Goal: Understand process/instructions: Learn how to perform a task or action

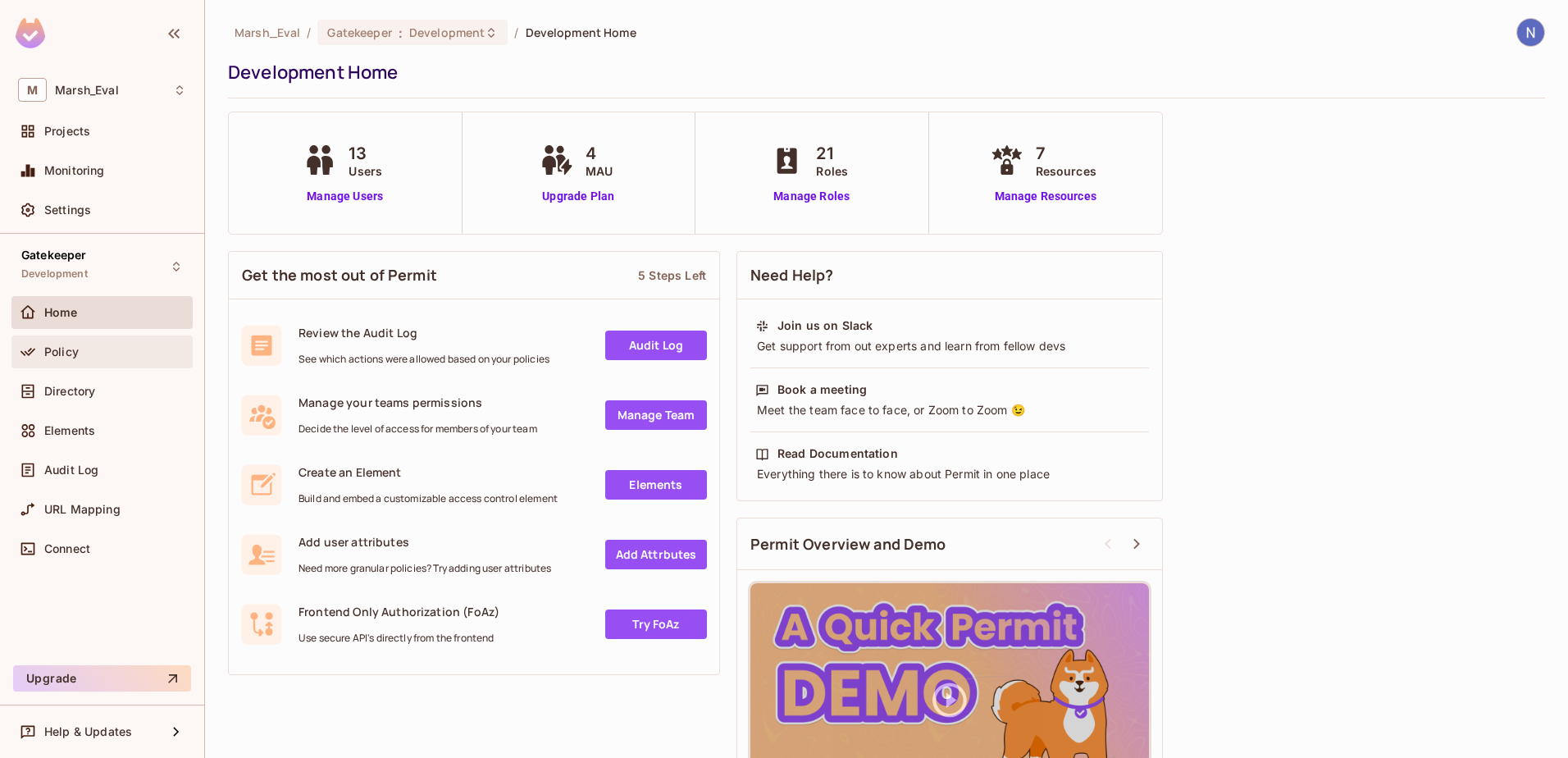
click at [95, 344] on div "Policy" at bounding box center [102, 352] width 168 height 19
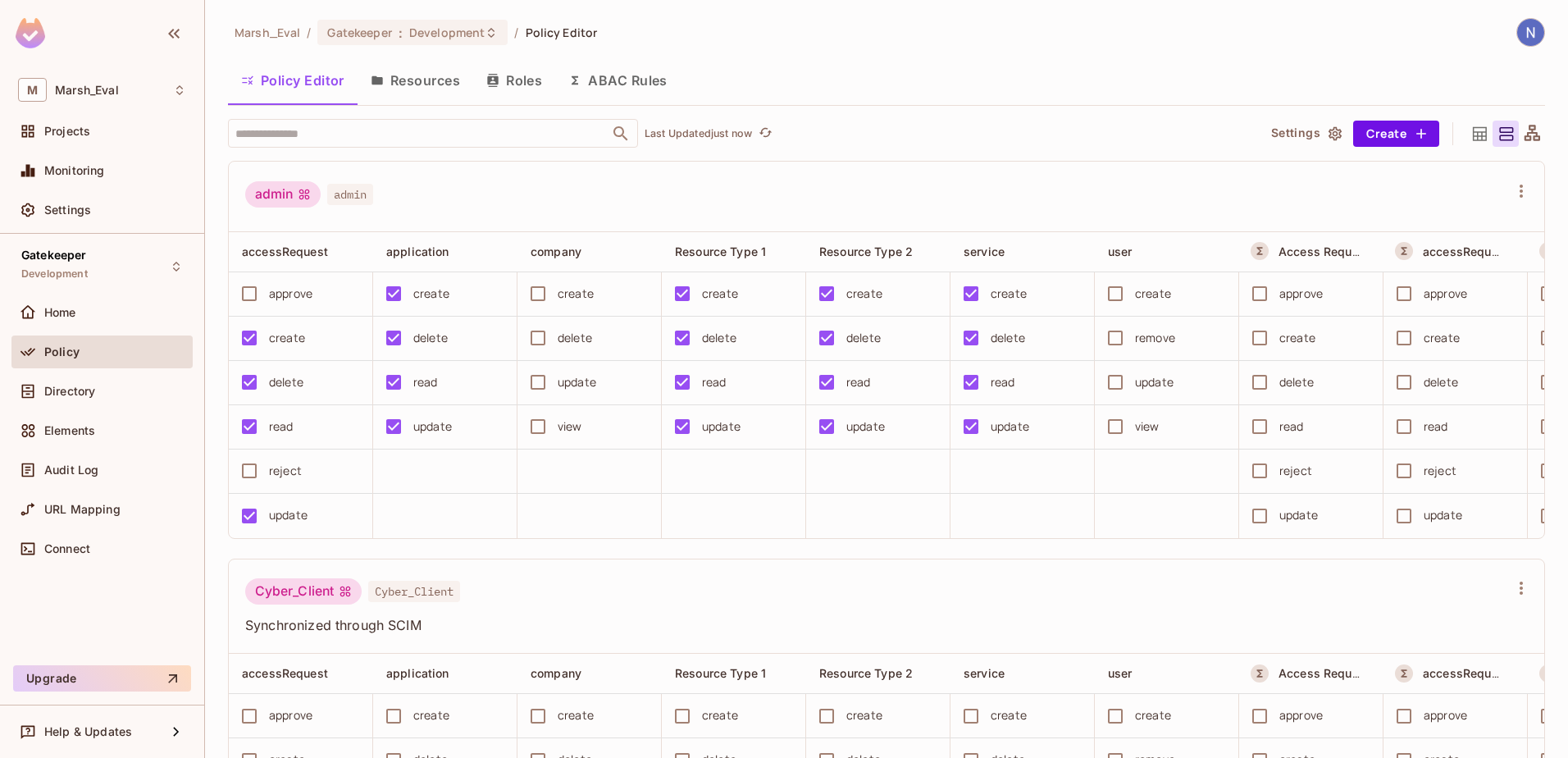
click at [440, 80] on button "Resources" at bounding box center [415, 80] width 116 height 41
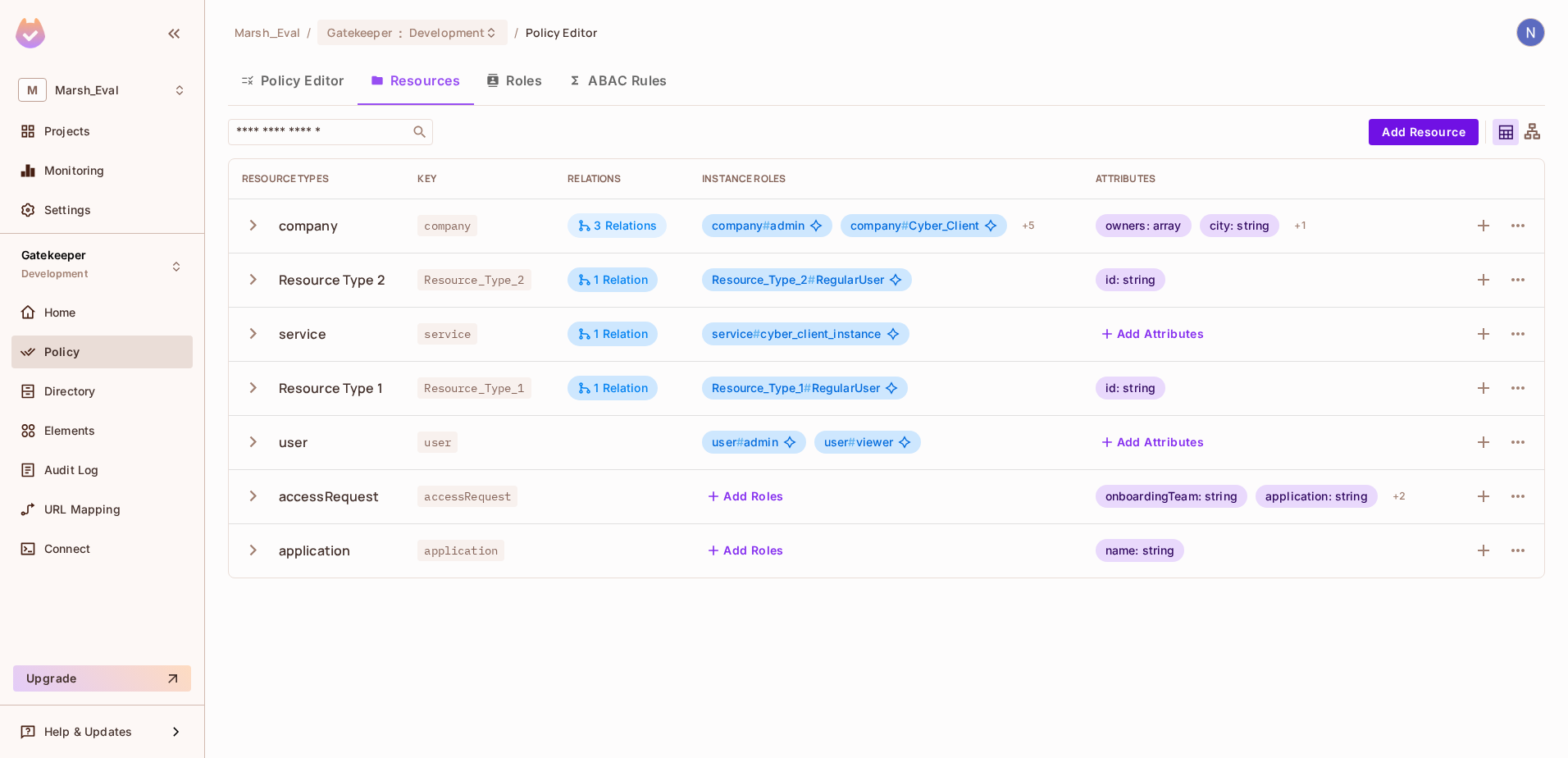
click at [631, 233] on div "3 Relations" at bounding box center [617, 226] width 80 height 15
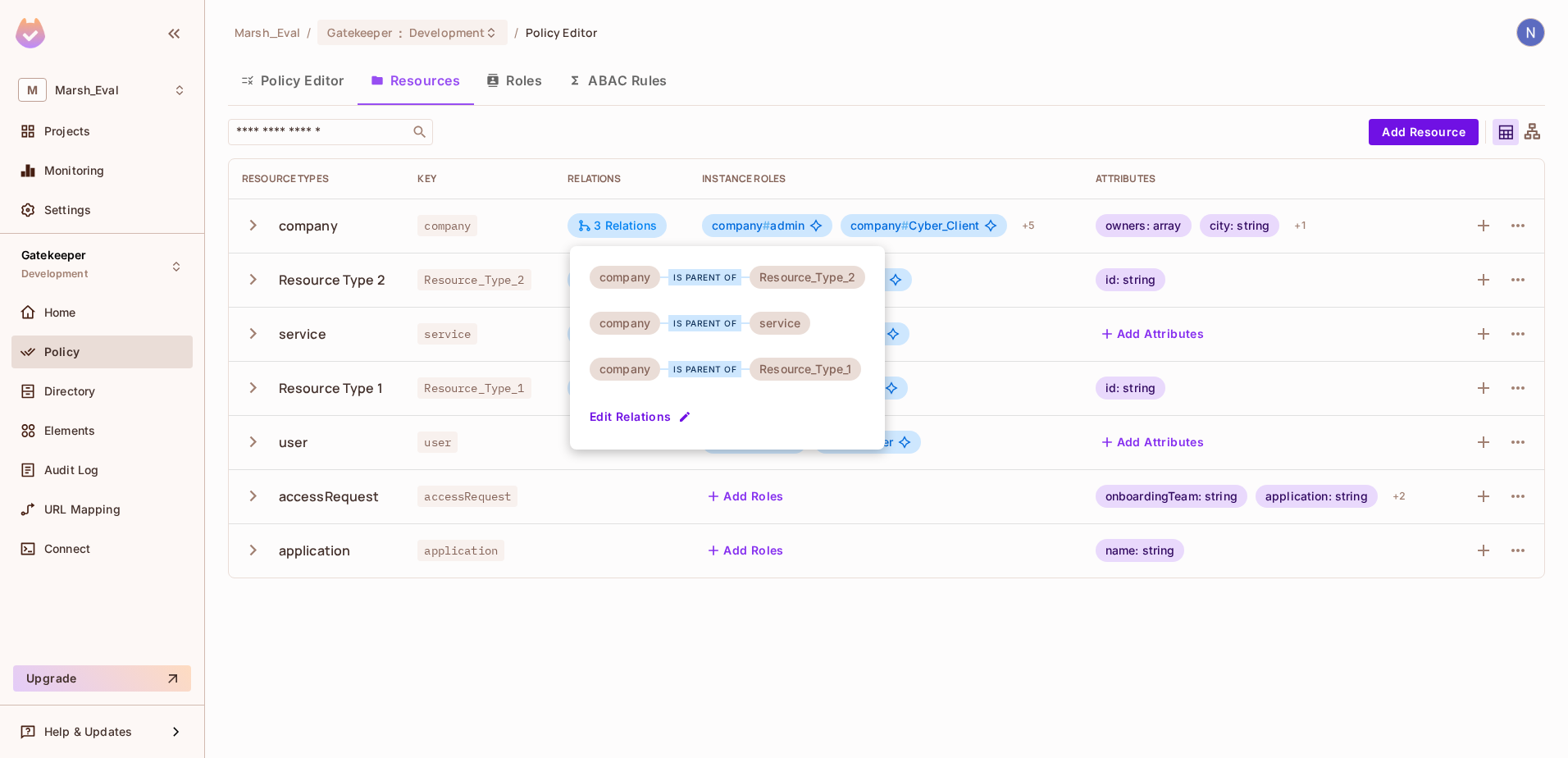
click at [681, 134] on div at bounding box center [784, 379] width 1568 height 758
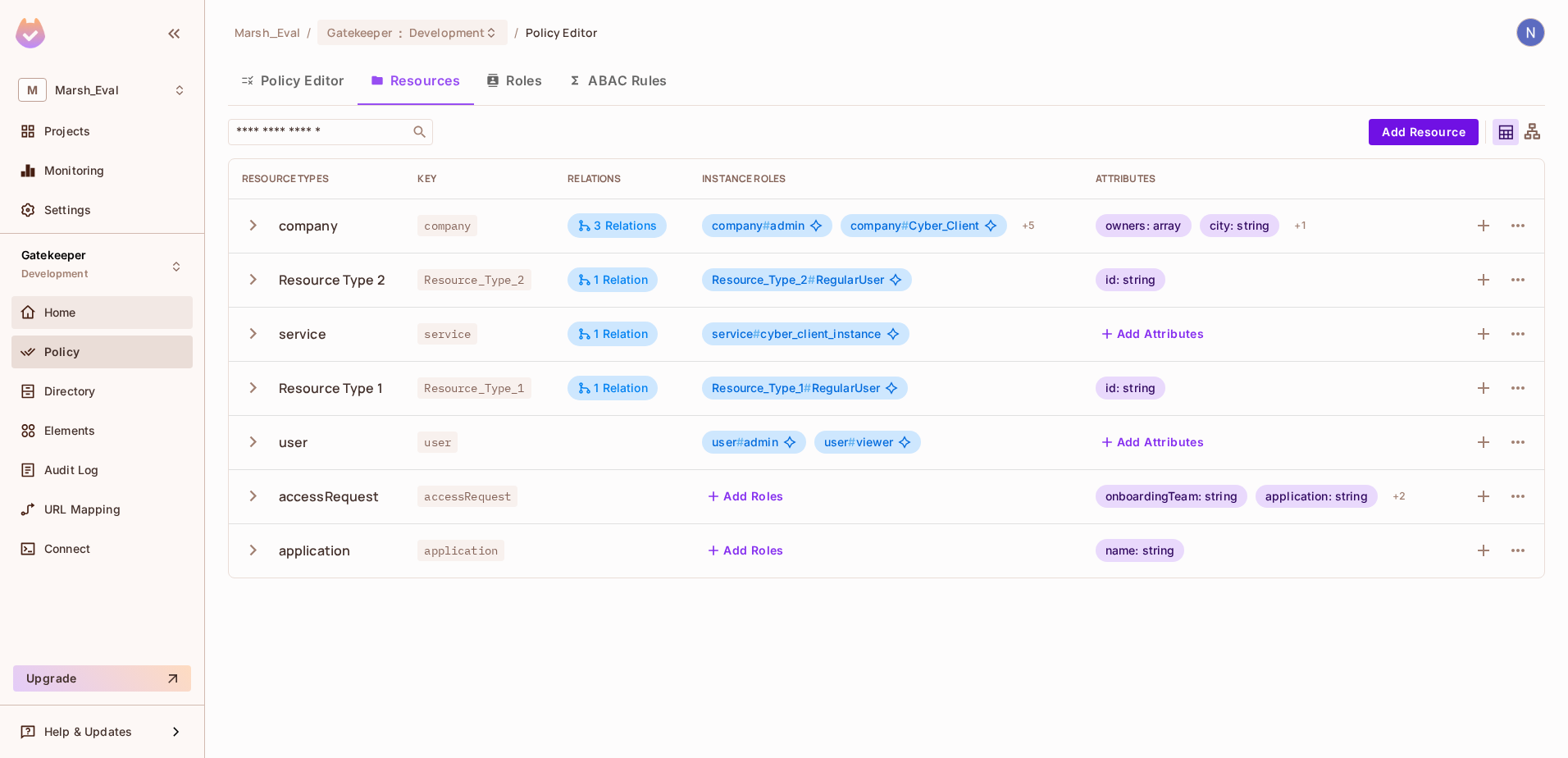
click at [102, 313] on div "Home" at bounding box center [115, 313] width 142 height 13
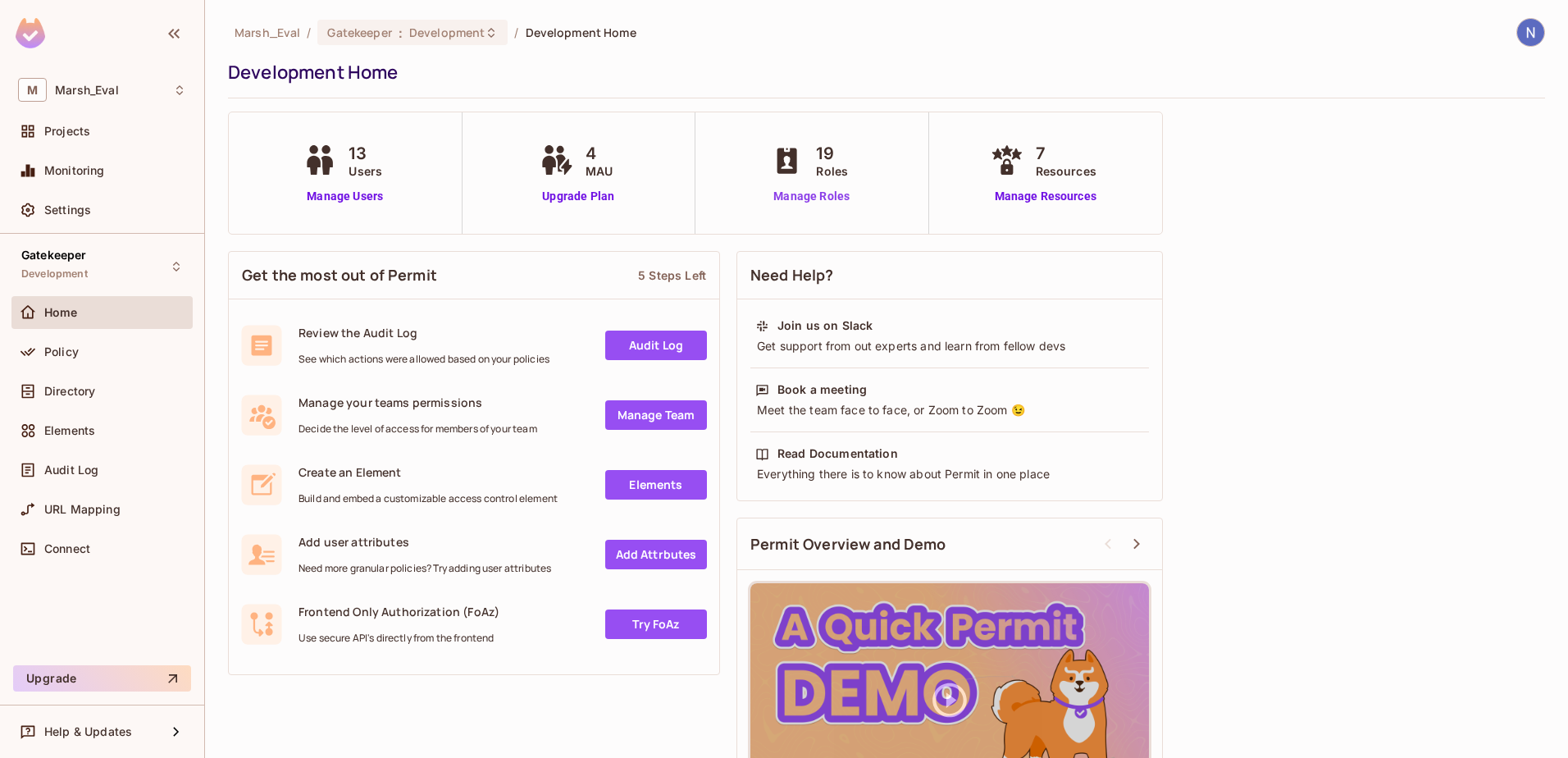
click at [814, 201] on link "Manage Roles" at bounding box center [811, 196] width 90 height 18
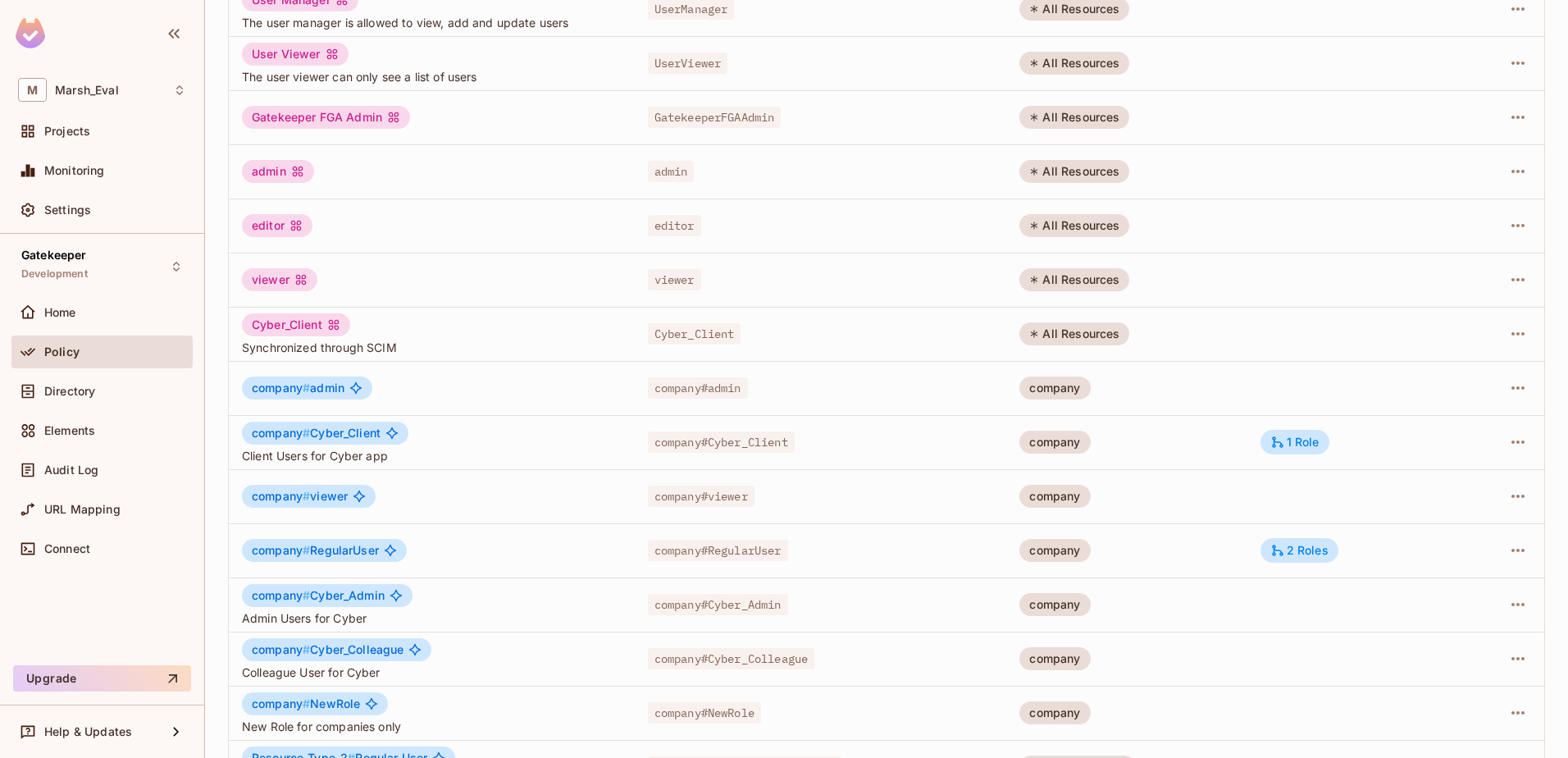
scroll to position [75, 0]
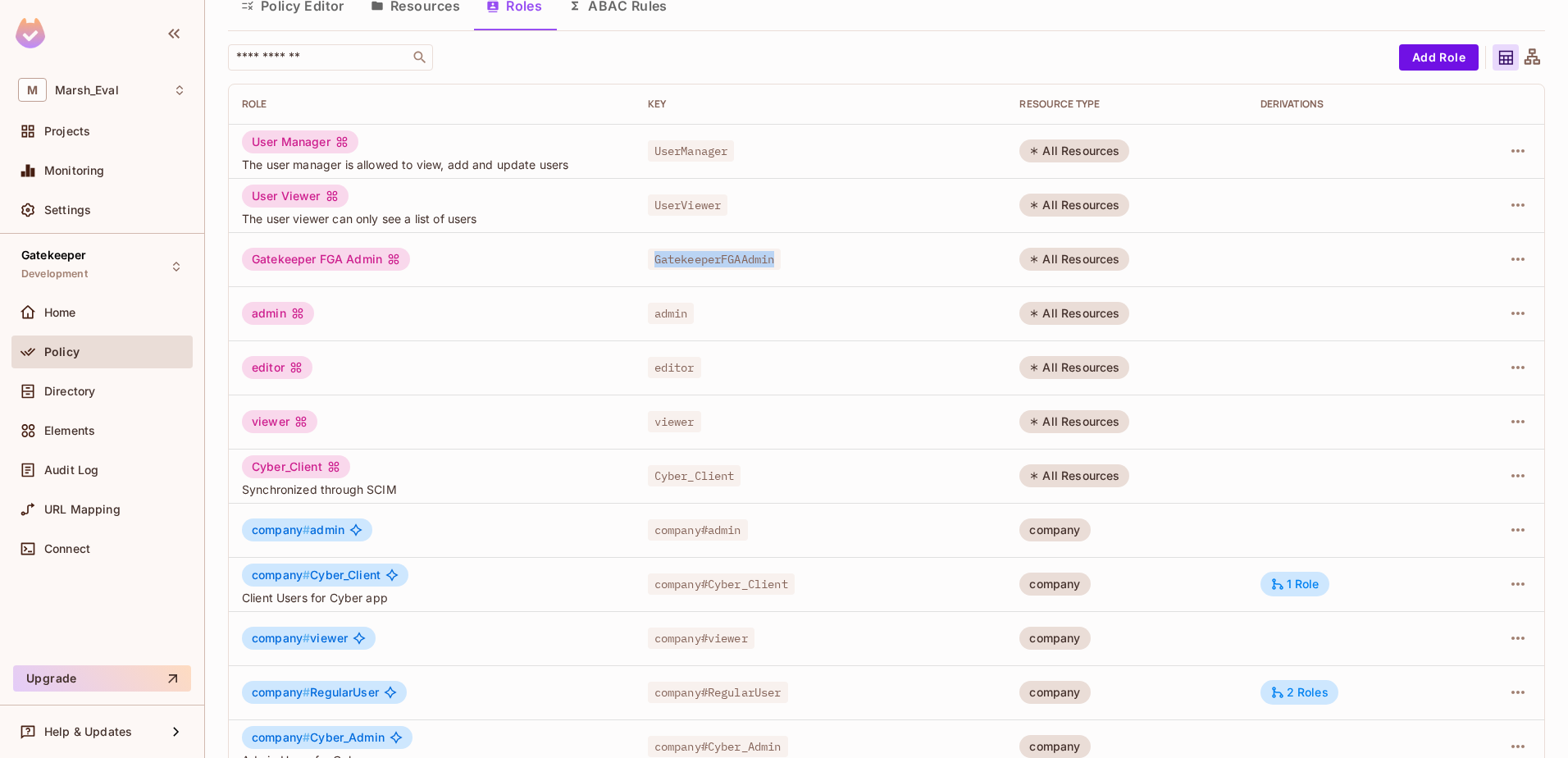
drag, startPoint x: 644, startPoint y: 258, endPoint x: 800, endPoint y: 263, distance: 156.1
click at [800, 263] on div "GatekeeperFGAAdmin" at bounding box center [820, 259] width 346 height 17
drag, startPoint x: 800, startPoint y: 263, endPoint x: 852, endPoint y: 280, distance: 54.7
click at [852, 280] on td "GatekeeperFGAAdmin" at bounding box center [821, 259] width 372 height 55
click at [1064, 262] on div "All Resources" at bounding box center [1074, 259] width 110 height 23
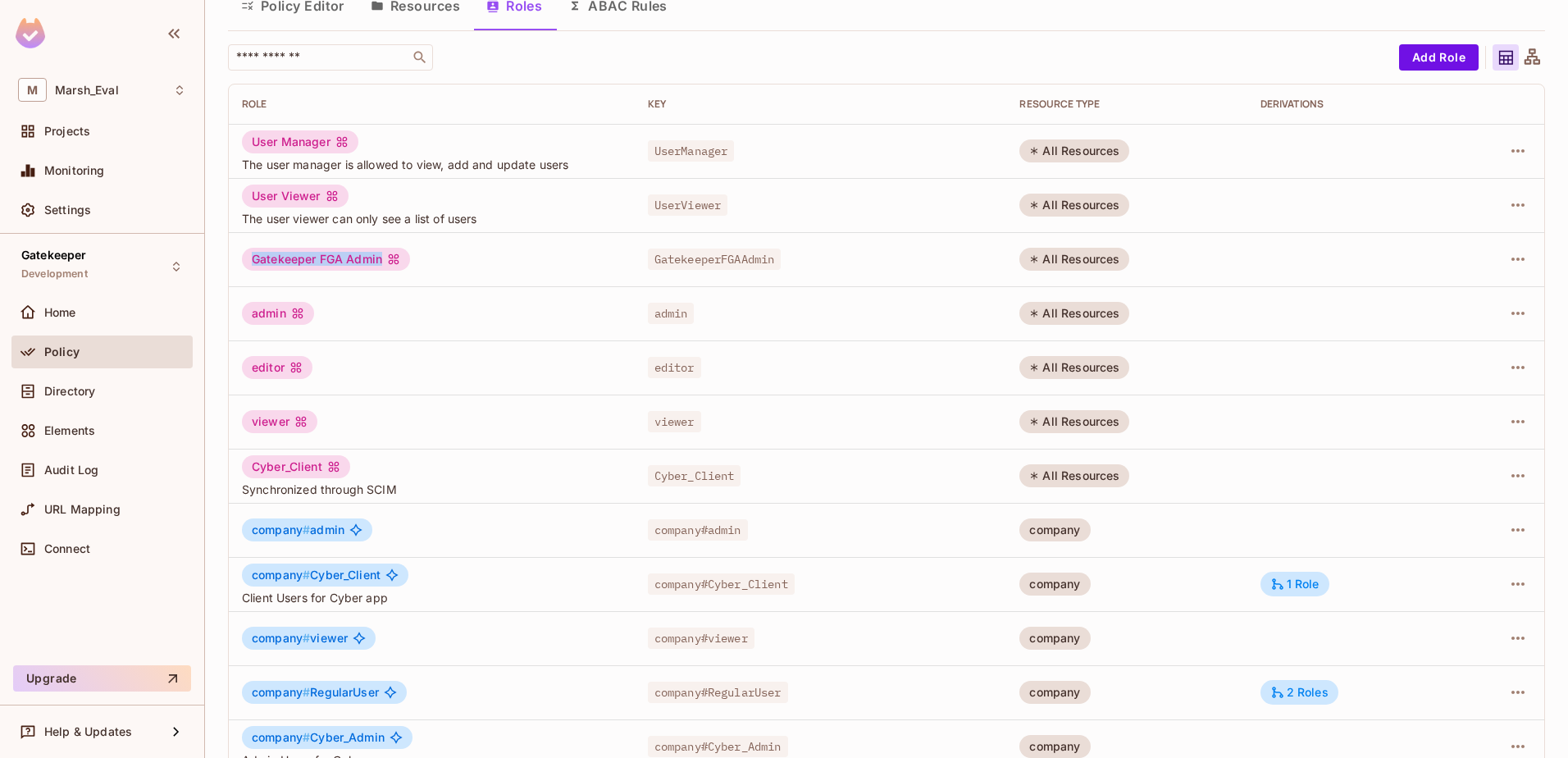
drag, startPoint x: 249, startPoint y: 257, endPoint x: 438, endPoint y: 259, distance: 189.0
click at [435, 259] on div "Gatekeeper FGA Admin" at bounding box center [431, 259] width 380 height 23
drag, startPoint x: 438, startPoint y: 259, endPoint x: 545, endPoint y: 282, distance: 109.4
click at [545, 282] on td "Gatekeeper FGA Admin" at bounding box center [432, 259] width 406 height 55
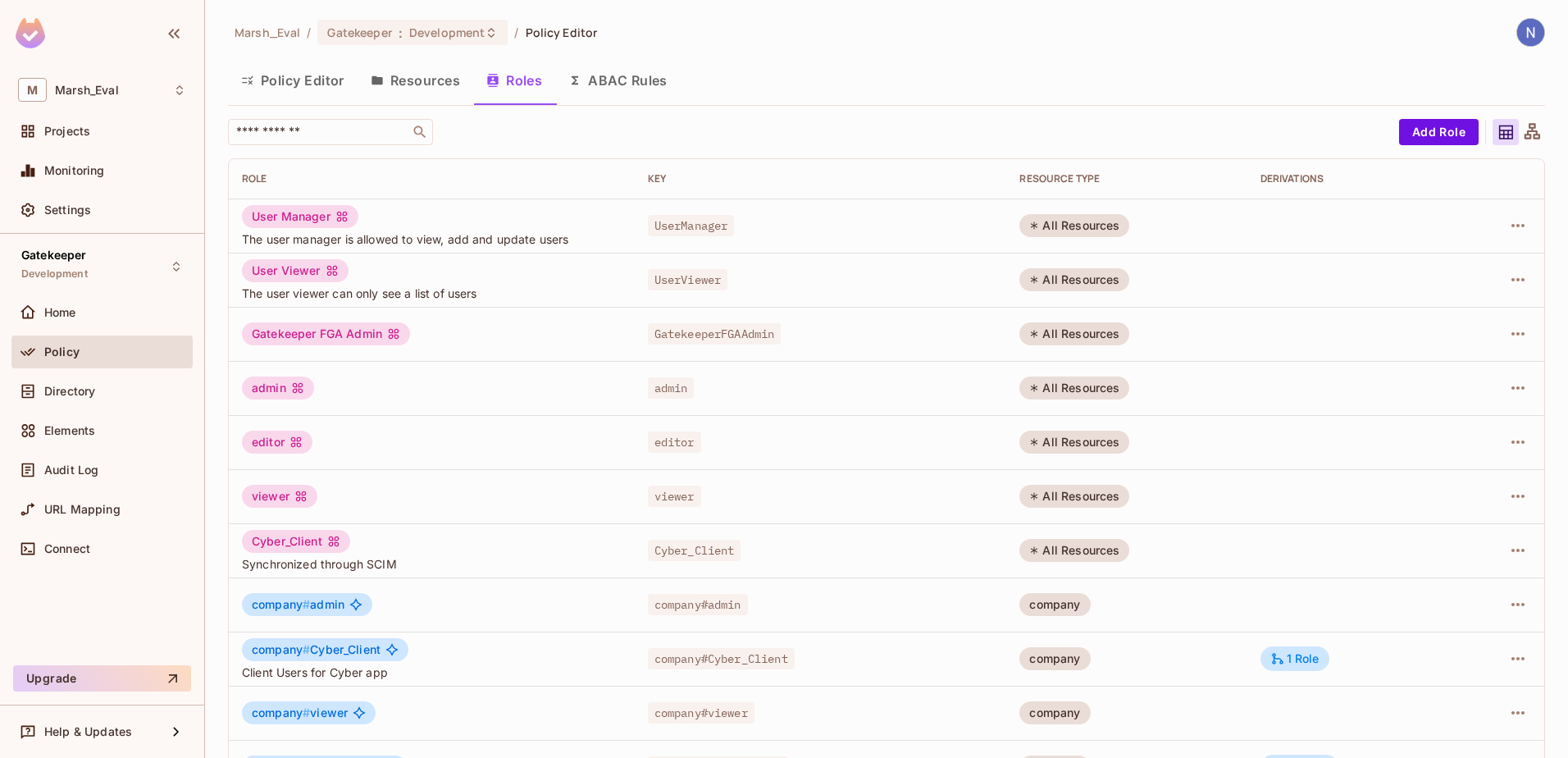
click at [303, 82] on button "Policy Editor" at bounding box center [293, 80] width 129 height 41
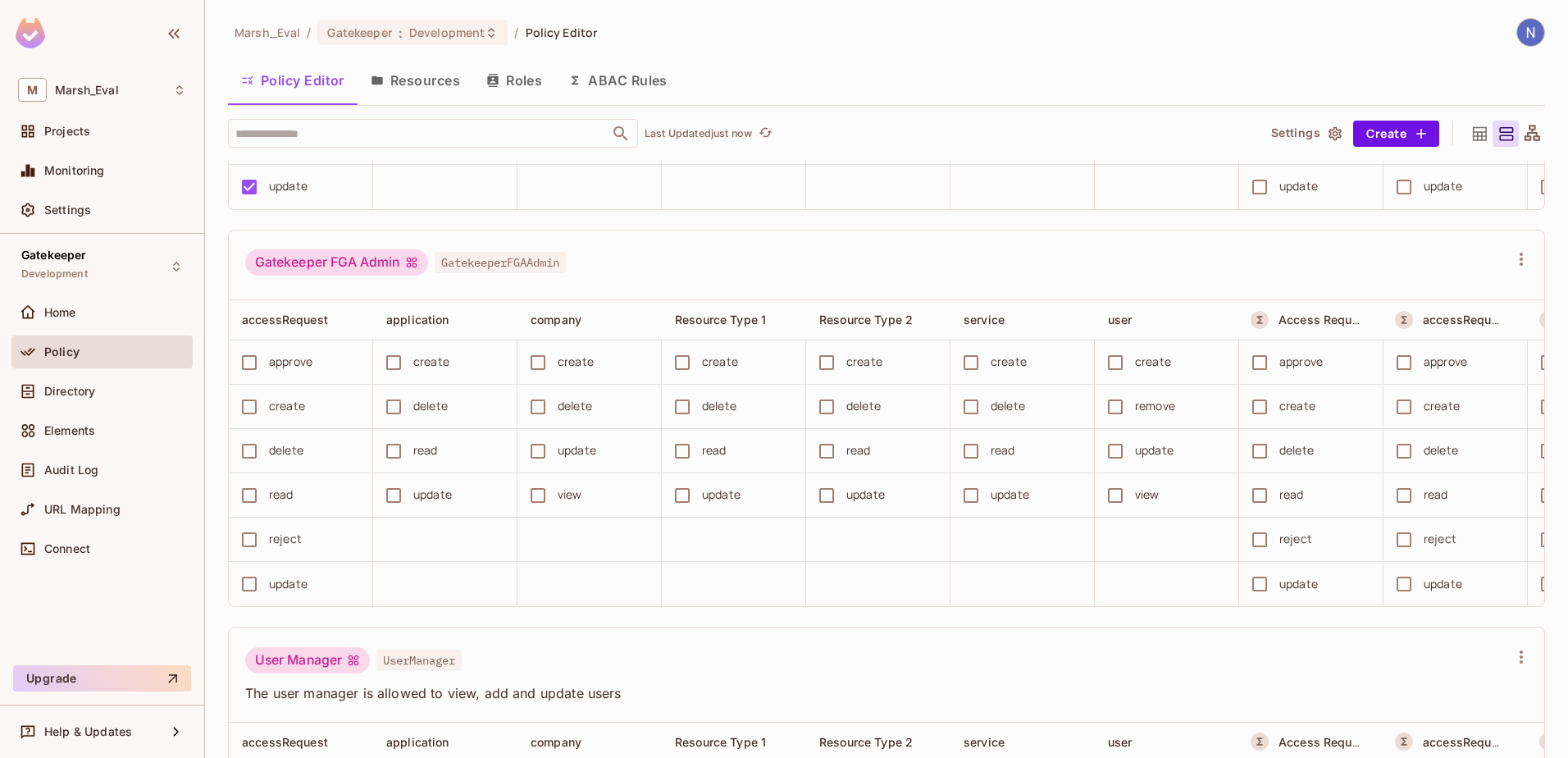
scroll to position [1149, 0]
drag, startPoint x: 250, startPoint y: 298, endPoint x: 411, endPoint y: 292, distance: 161.1
click at [411, 275] on div "Gatekeeper FGA Admin" at bounding box center [336, 262] width 183 height 26
copy div "Gatekeeper FGA Admin"
click at [739, 280] on div "Gatekeeper FGA Admin GatekeeperFGAAdmin" at bounding box center [876, 264] width 1263 height 31
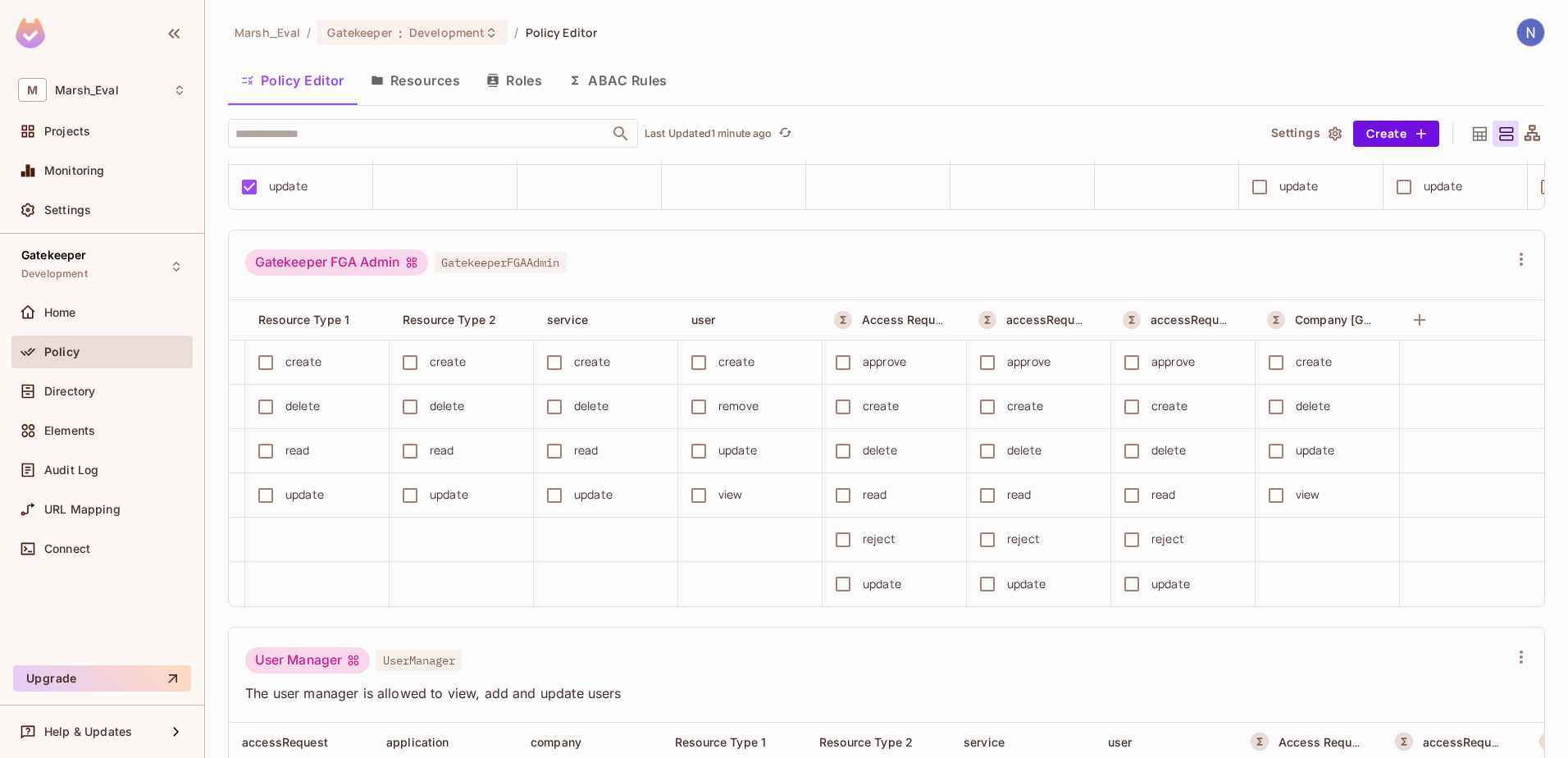
scroll to position [0, 0]
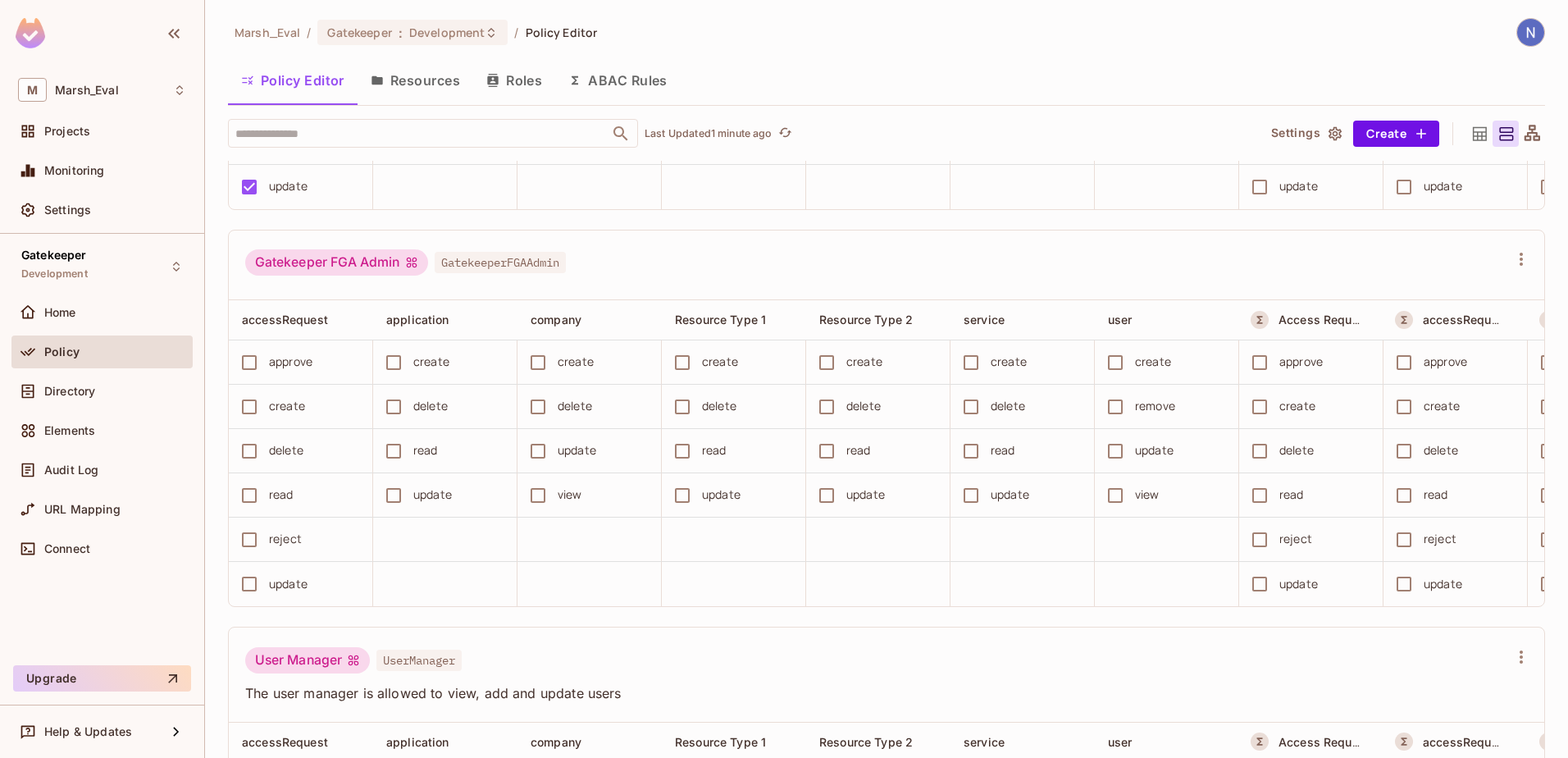
click at [1327, 133] on icon "button" at bounding box center [1336, 134] width 17 height 17
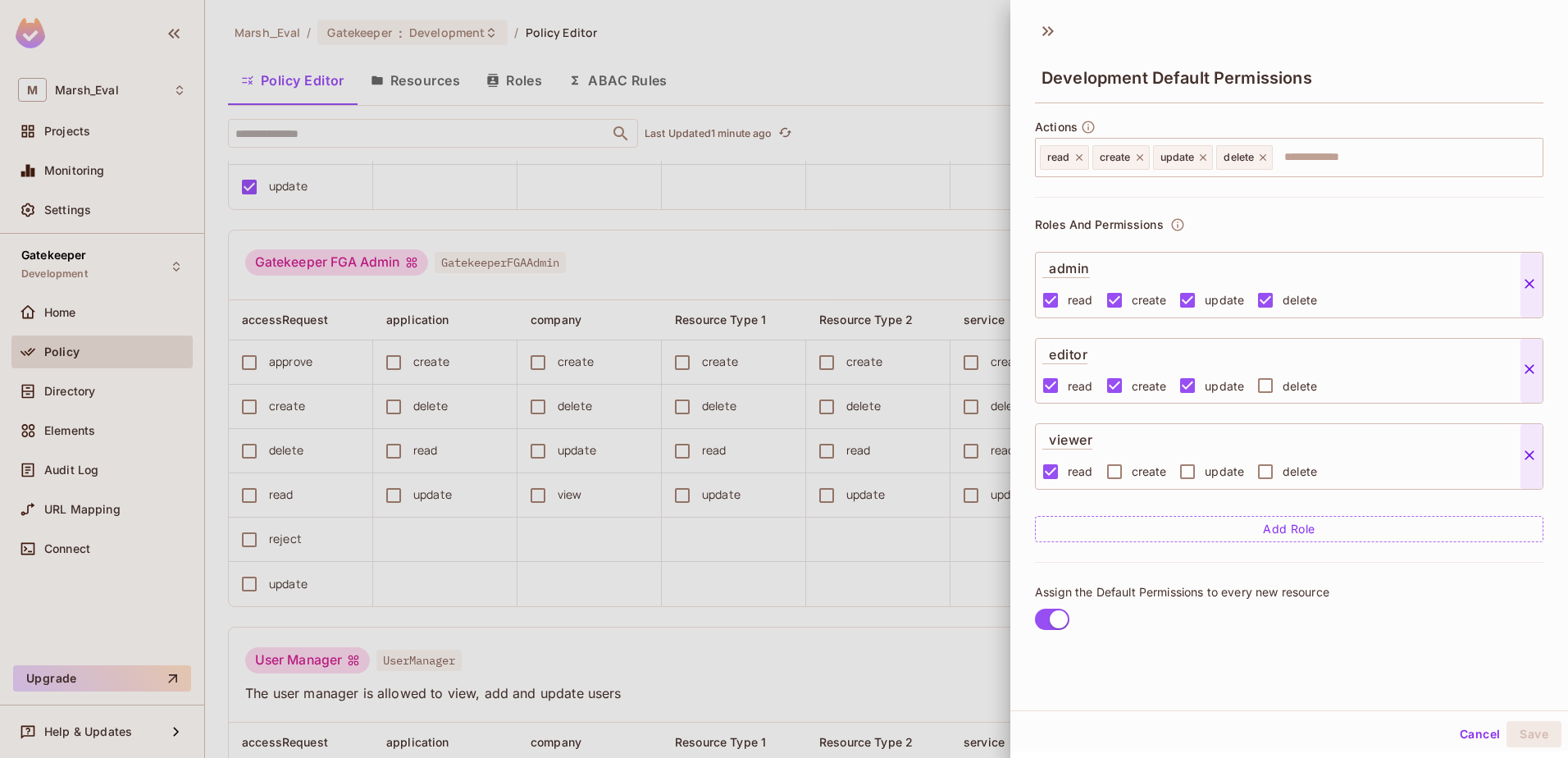
click at [918, 52] on div at bounding box center [784, 379] width 1568 height 758
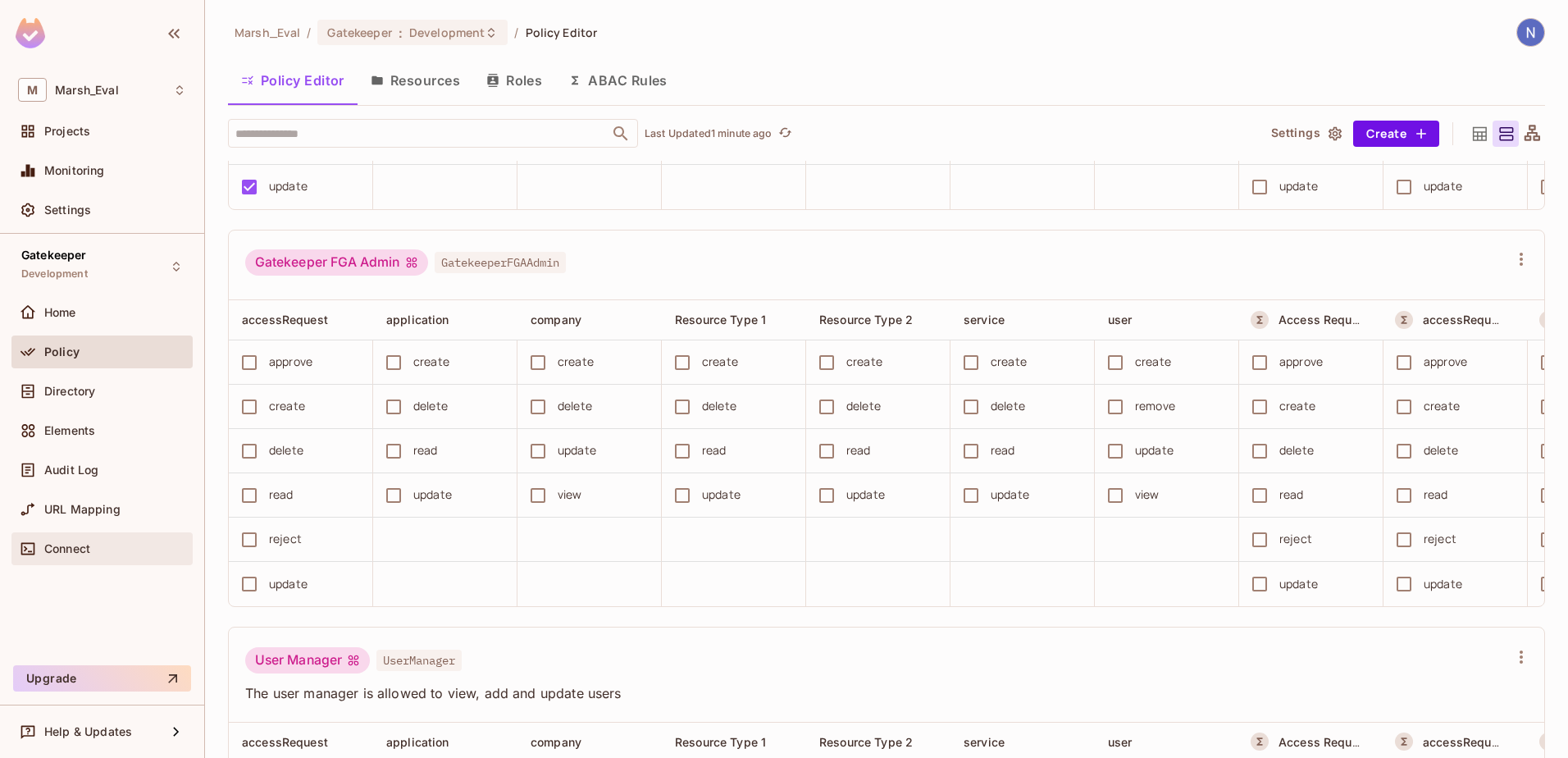
click at [100, 545] on div "Connect" at bounding box center [115, 549] width 142 height 13
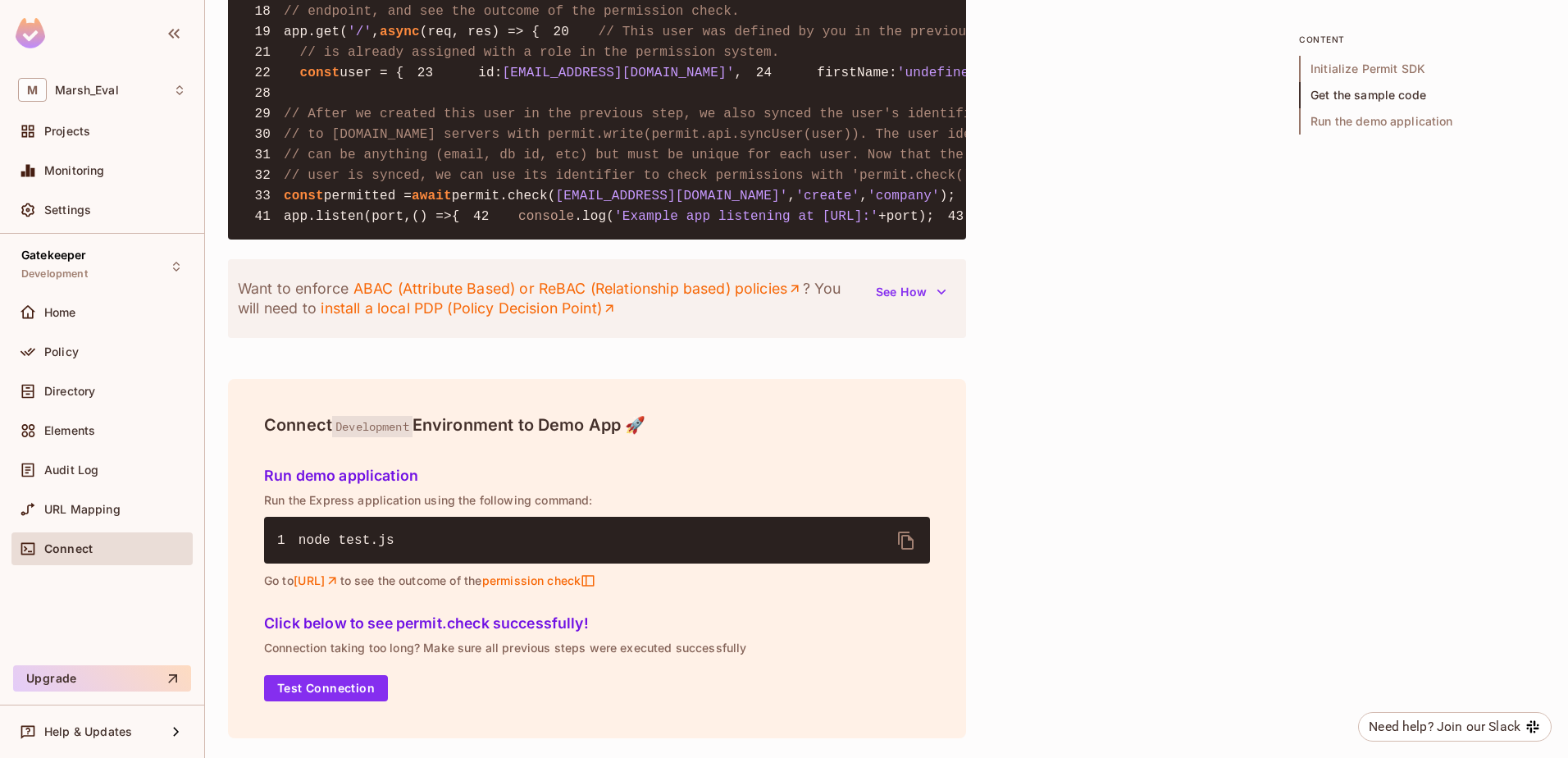
scroll to position [1149, 0]
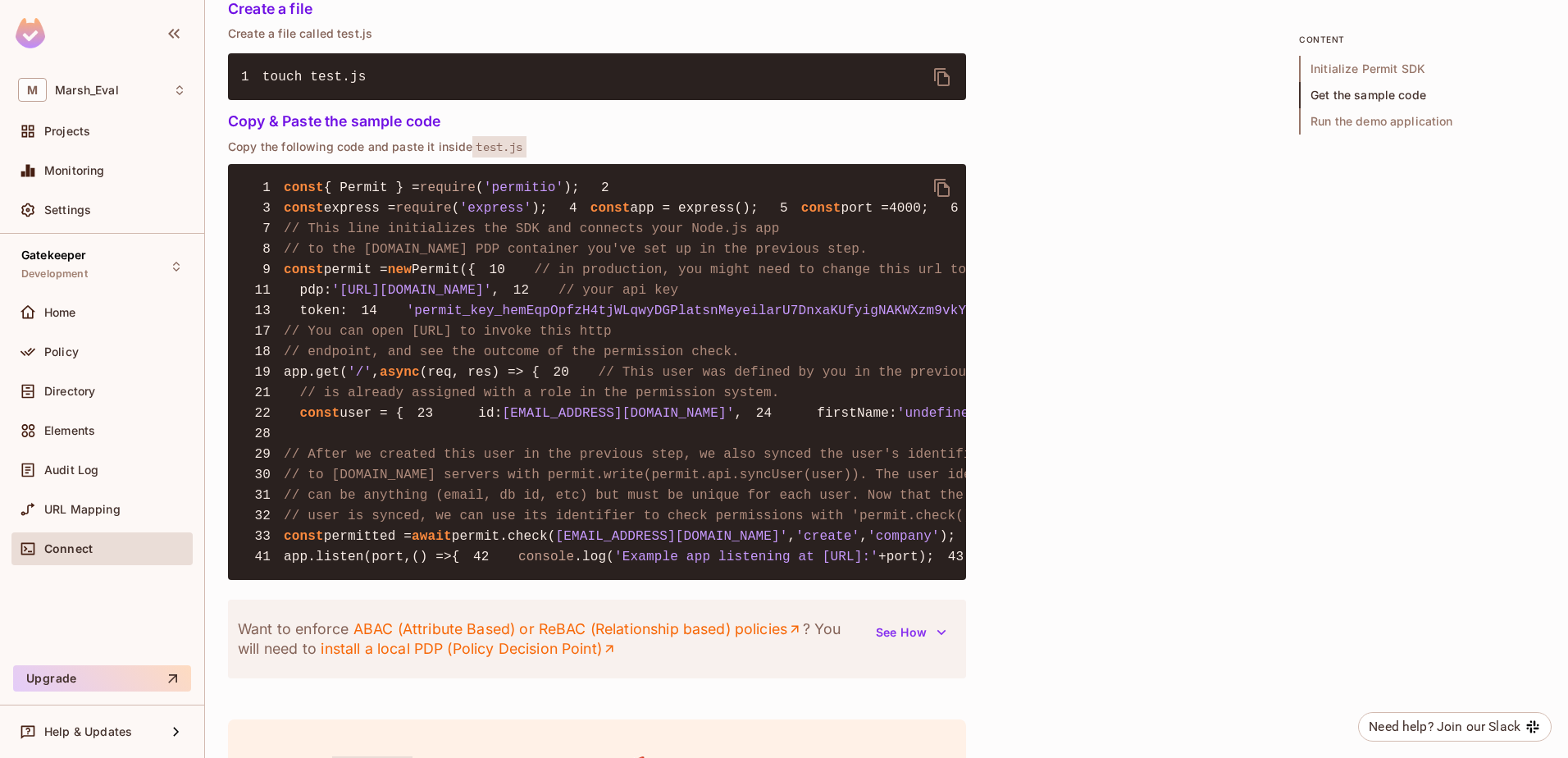
click at [1038, 527] on div "Quick Permit Demo Fastest way to get a taste of Permit’s basic features, uses C…" at bounding box center [887, 39] width 1317 height 2120
